Goal: Task Accomplishment & Management: Use online tool/utility

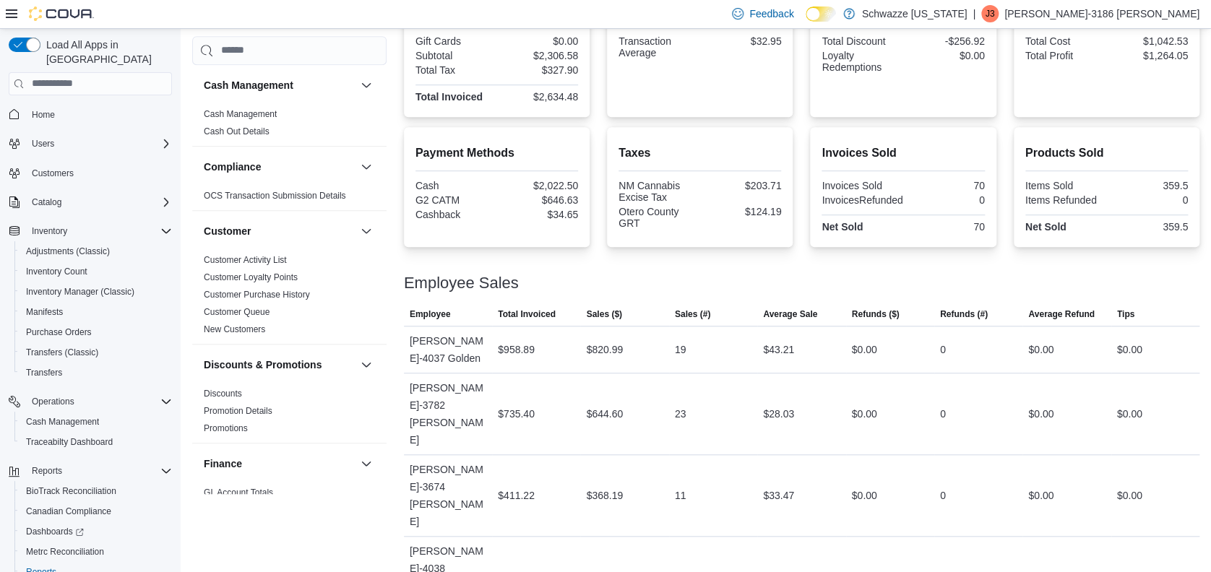
scroll to position [963, 0]
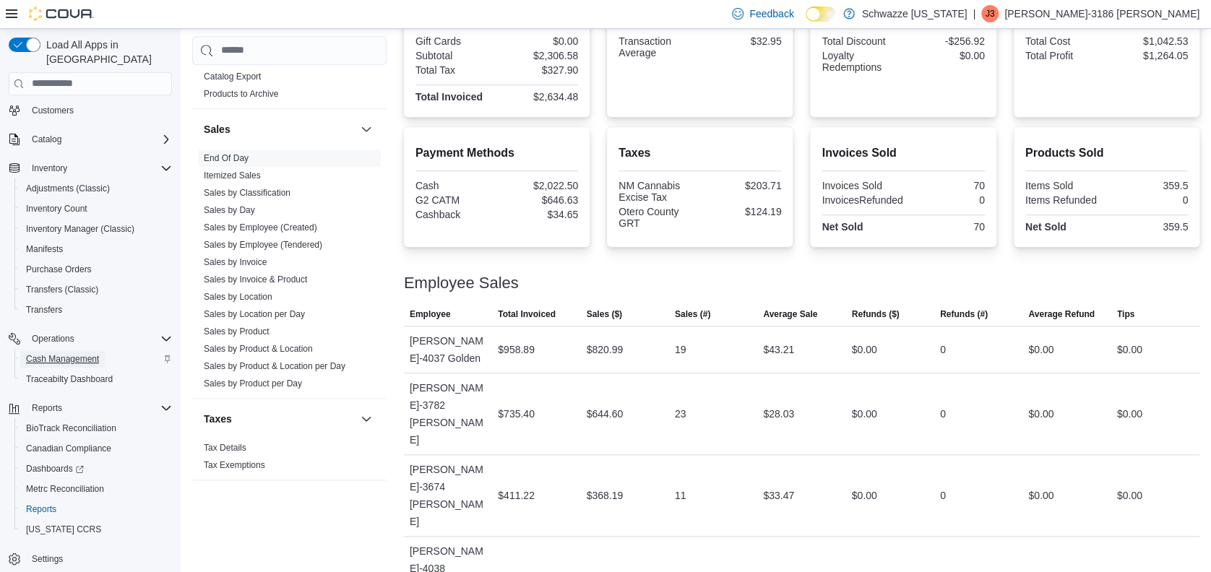
click at [74, 350] on span "Cash Management" at bounding box center [62, 358] width 73 height 17
